Goal: Navigation & Orientation: Find specific page/section

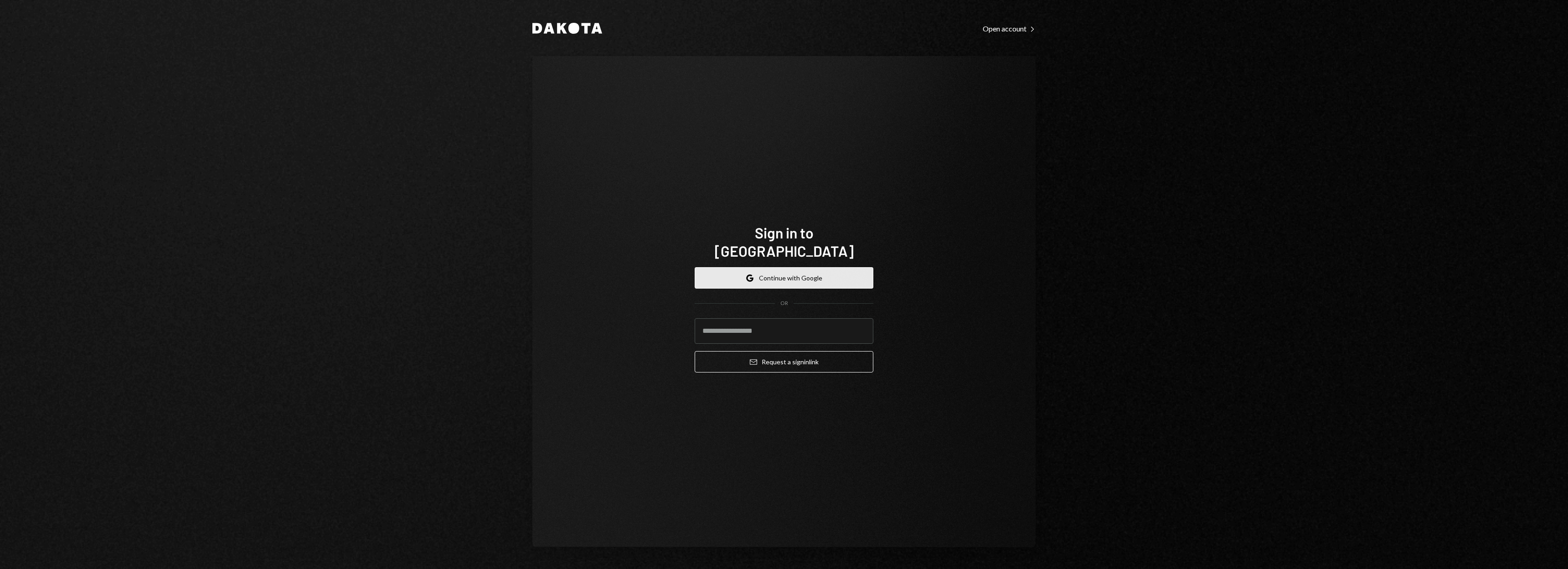
click at [774, 268] on button "Google Continue with Google" at bounding box center [784, 278] width 179 height 21
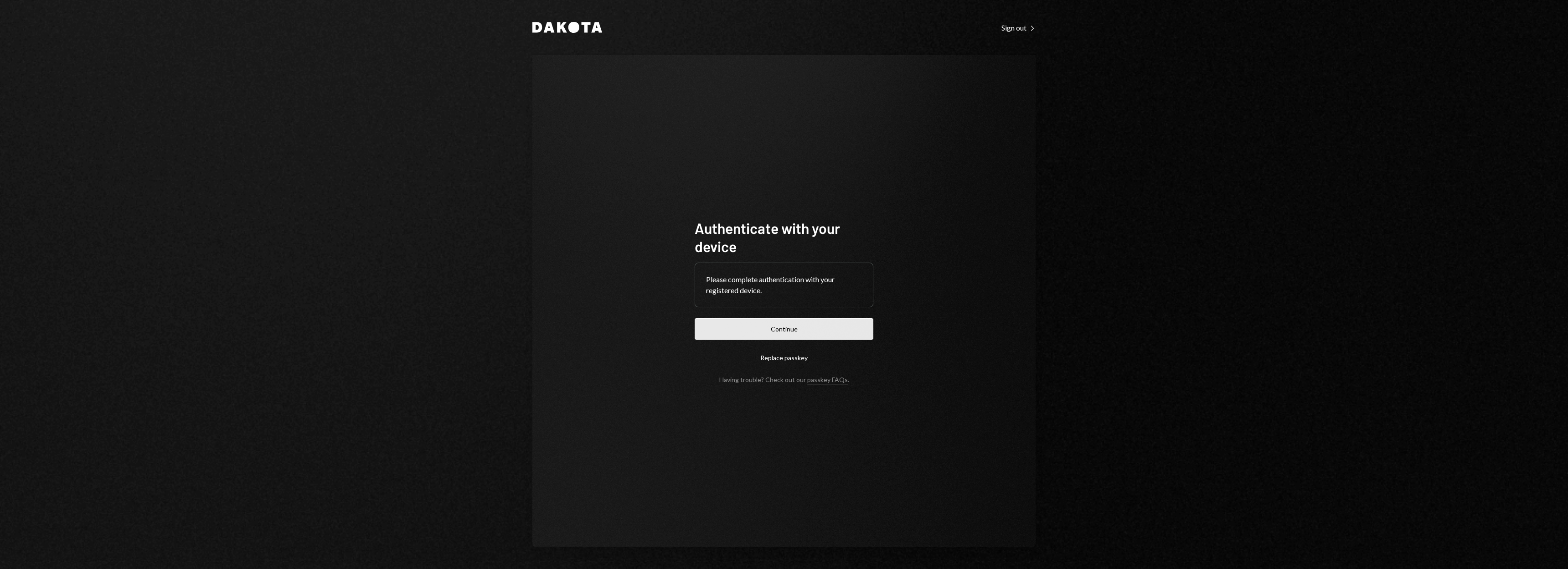
click at [785, 335] on button "Continue" at bounding box center [784, 329] width 179 height 21
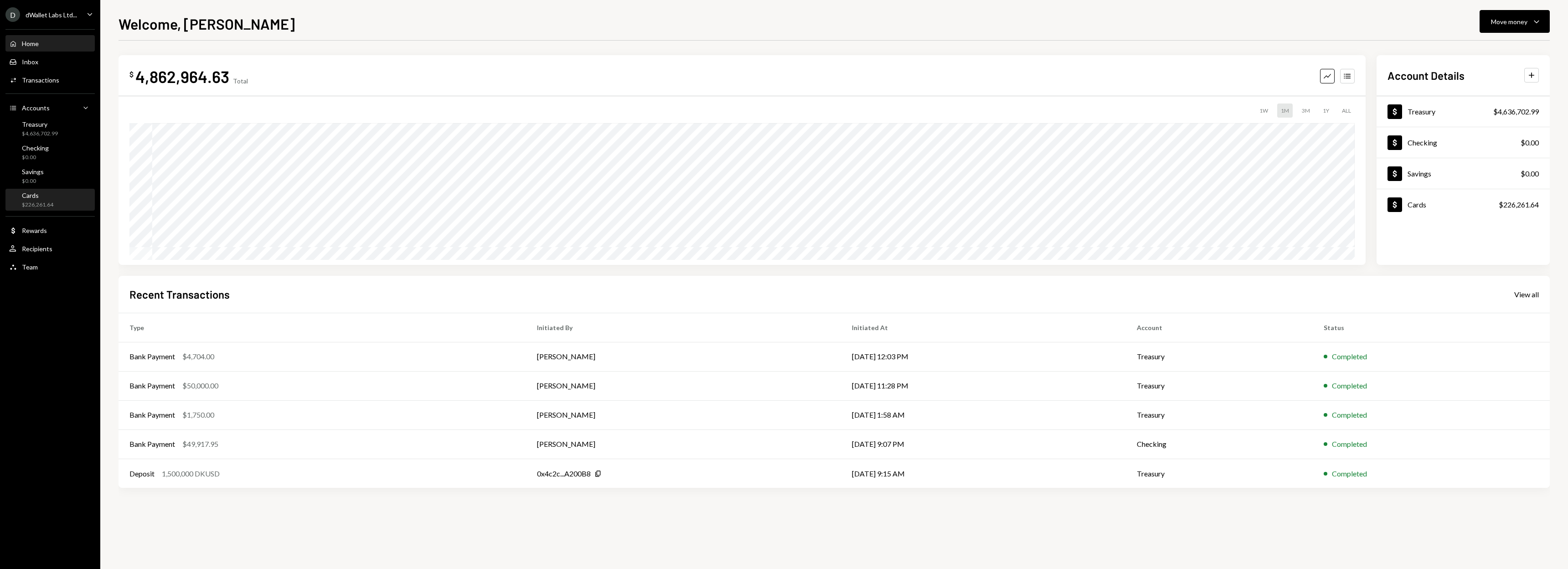
click at [54, 197] on div "Cards $226,261.64" at bounding box center [50, 200] width 82 height 17
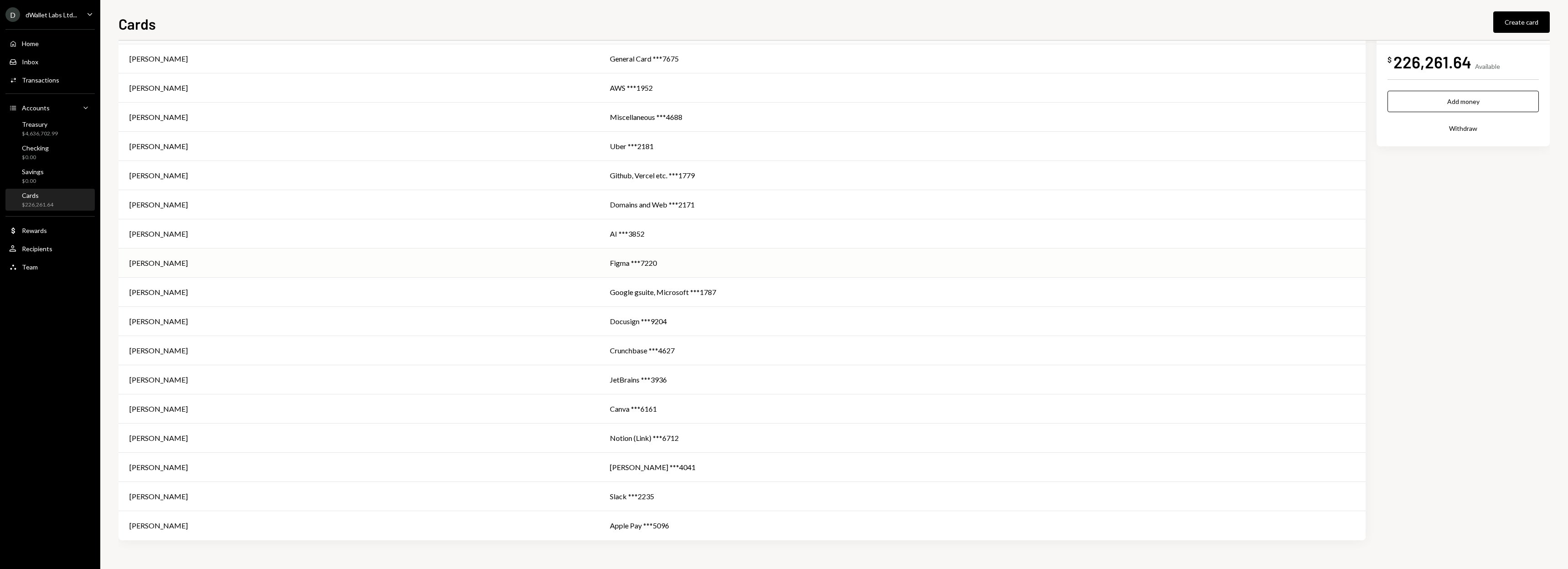
scroll to position [45, 0]
